Goal: Task Accomplishment & Management: Manage account settings

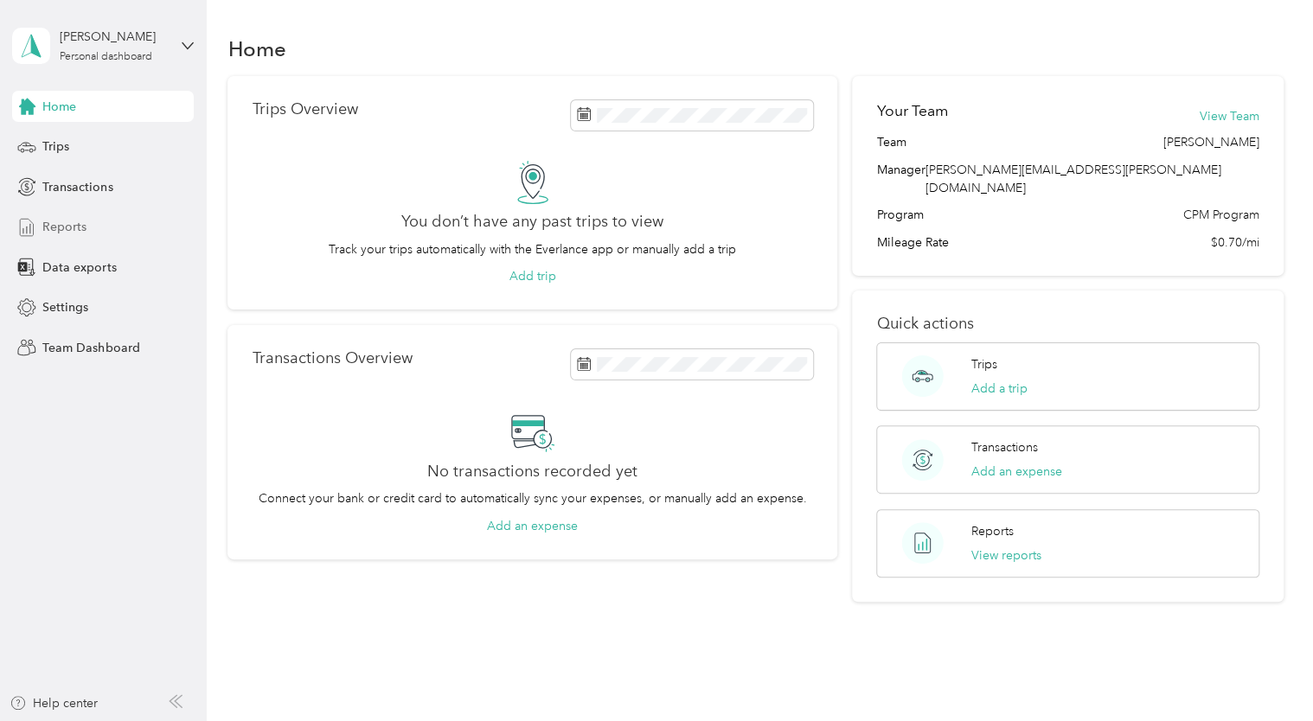
click at [77, 221] on span "Reports" at bounding box center [64, 227] width 44 height 18
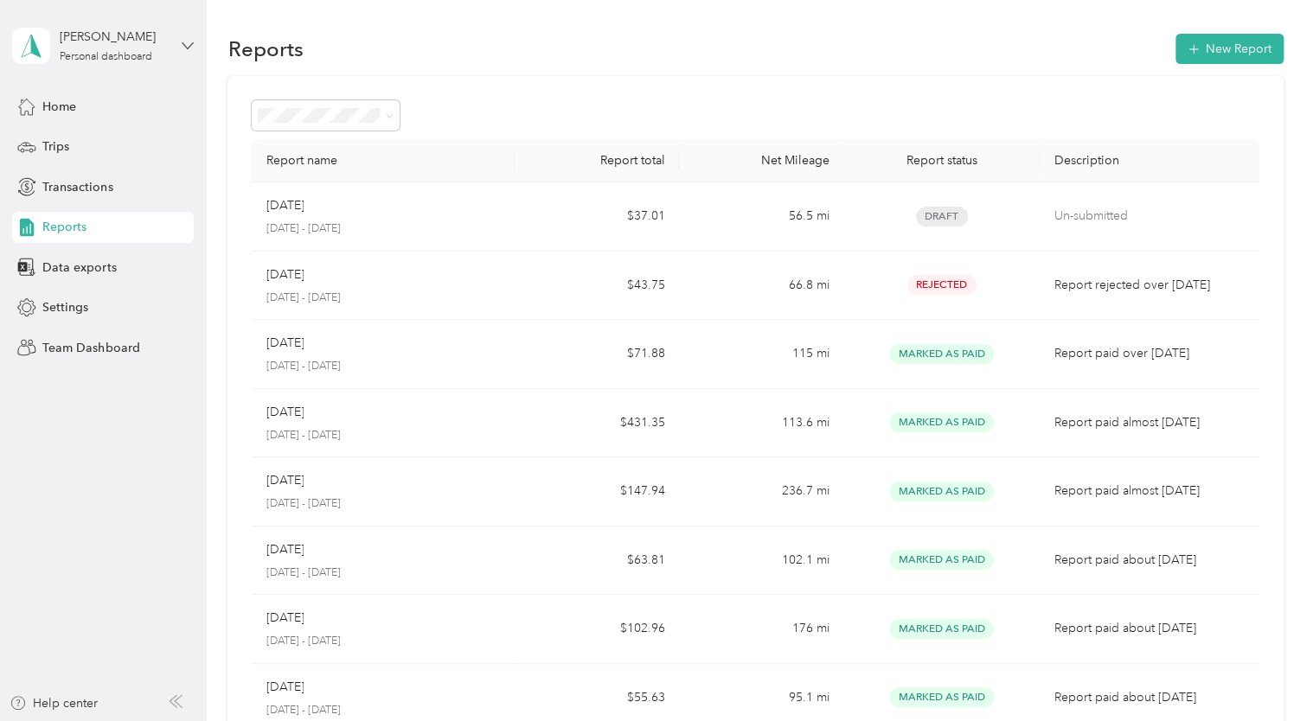
click at [183, 43] on icon at bounding box center [187, 45] width 10 height 6
click at [138, 145] on div "Team dashboard" at bounding box center [292, 140] width 535 height 30
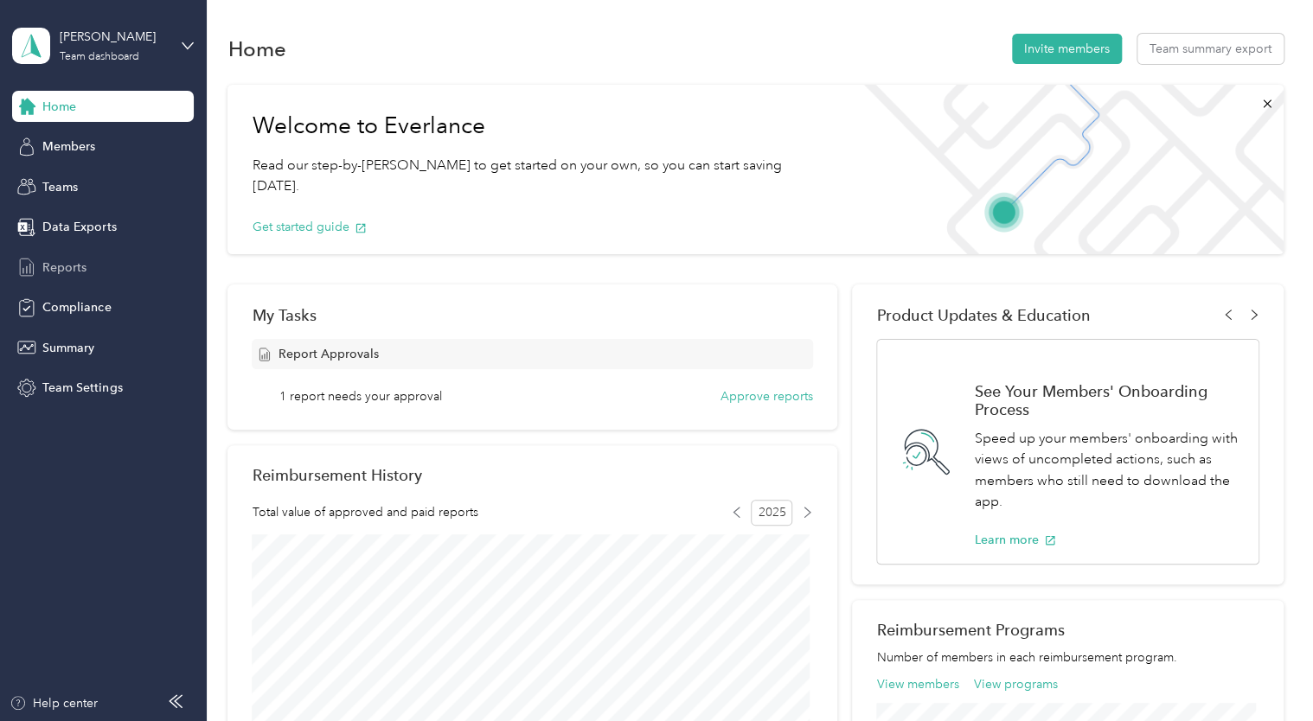
click at [69, 265] on span "Reports" at bounding box center [64, 268] width 44 height 18
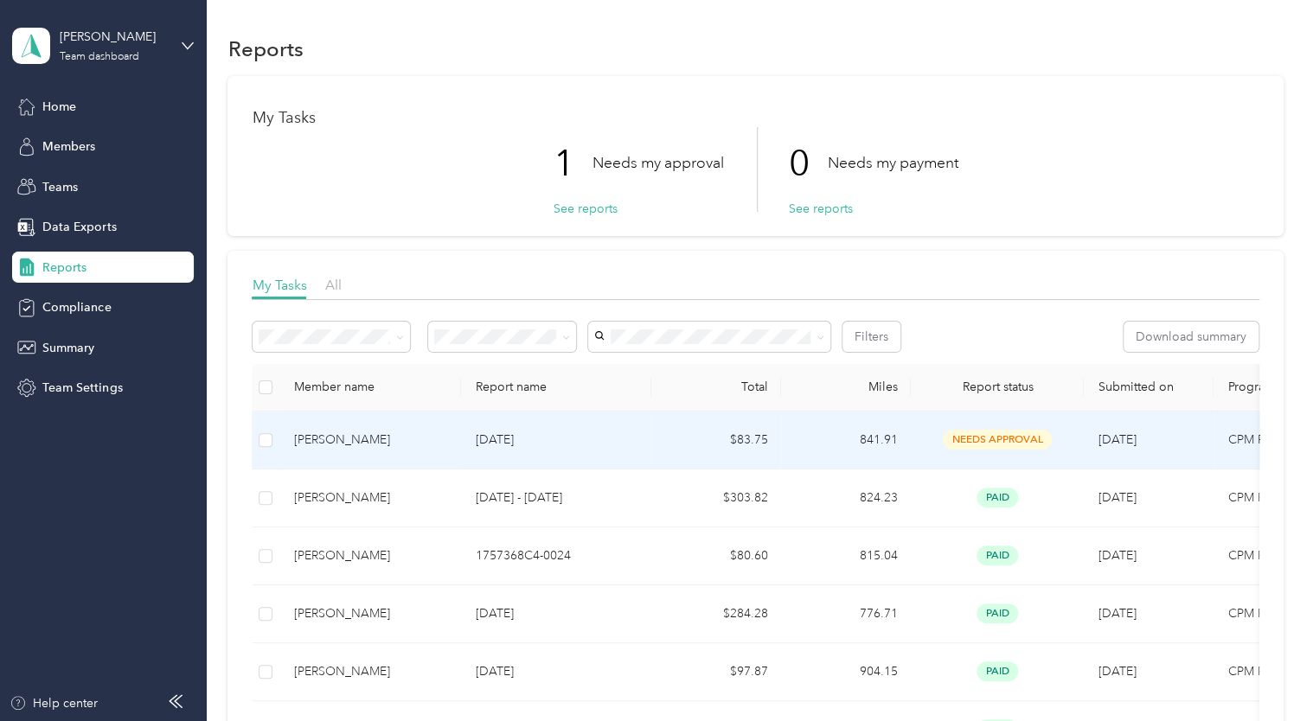
click at [997, 434] on span "needs approval" at bounding box center [997, 440] width 109 height 20
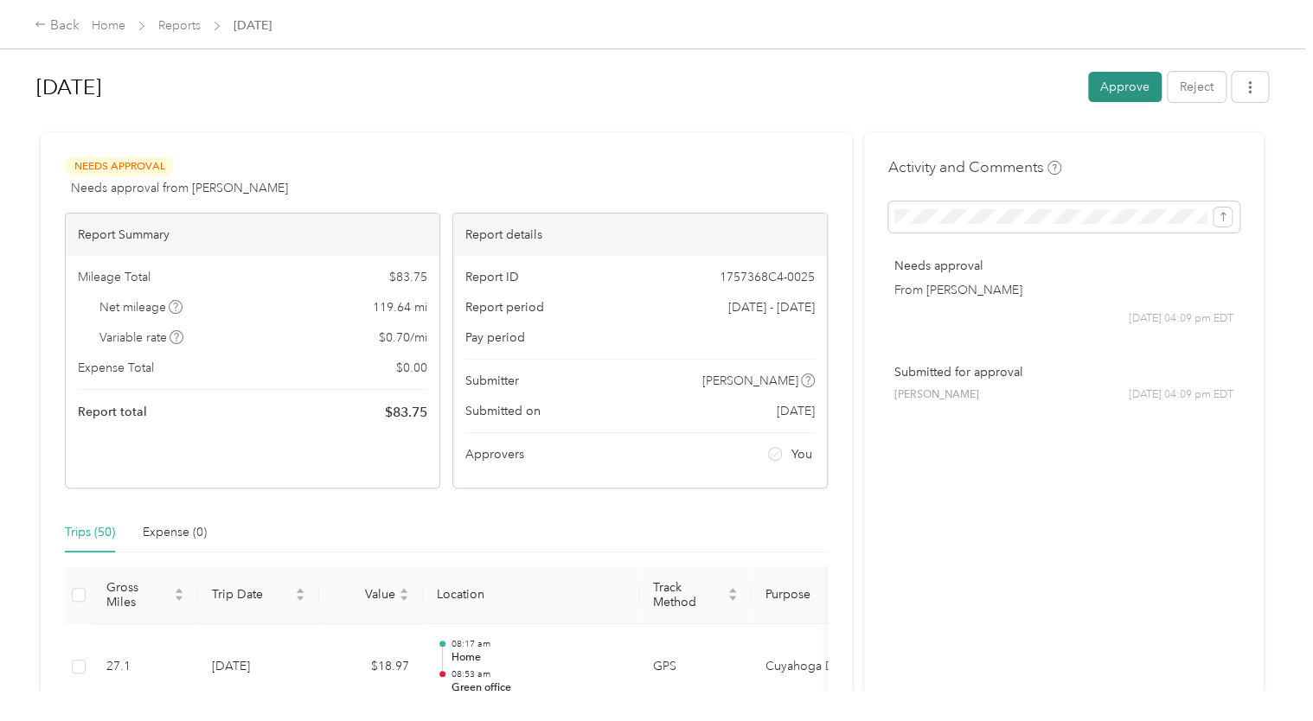
click at [1130, 99] on button "Approve" at bounding box center [1125, 87] width 74 height 30
